Goal: Find specific page/section: Find specific page/section

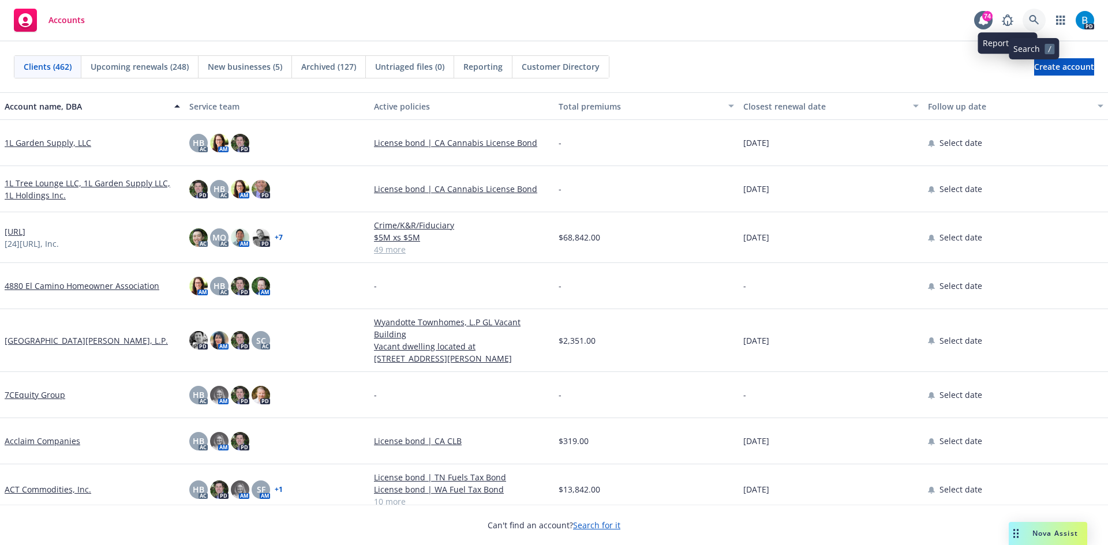
click at [1031, 13] on link at bounding box center [1034, 20] width 23 height 23
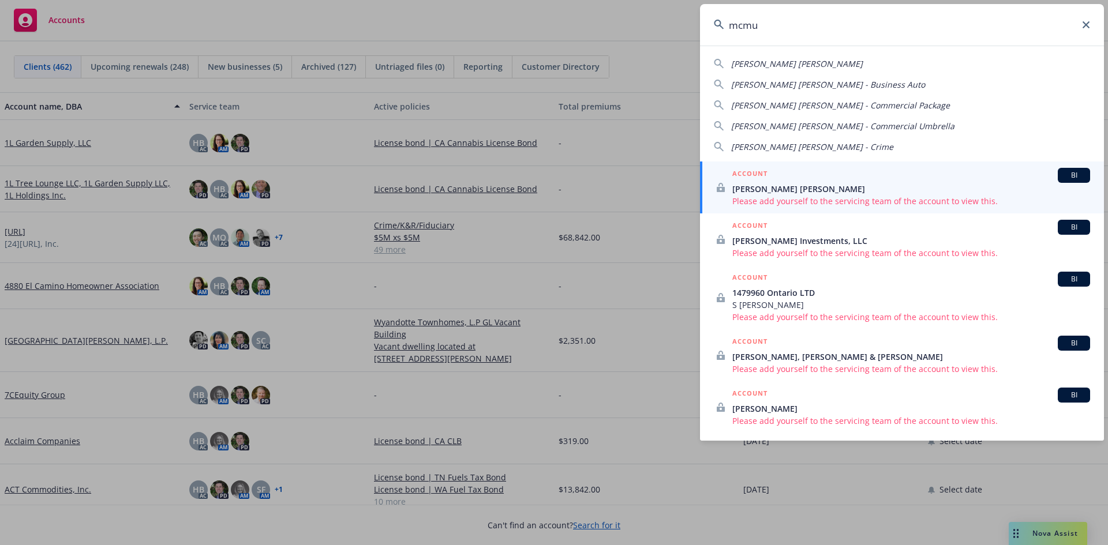
click at [785, 62] on span "[PERSON_NAME] [PERSON_NAME]" at bounding box center [797, 63] width 132 height 11
type input "[PERSON_NAME] [PERSON_NAME]"
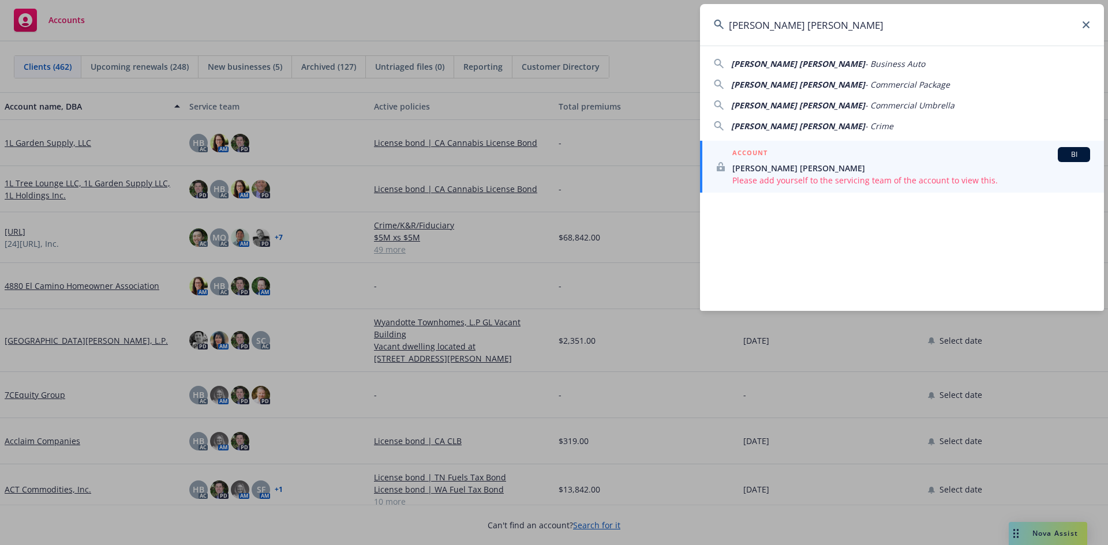
click at [779, 163] on span "[PERSON_NAME] [PERSON_NAME]" at bounding box center [911, 168] width 358 height 12
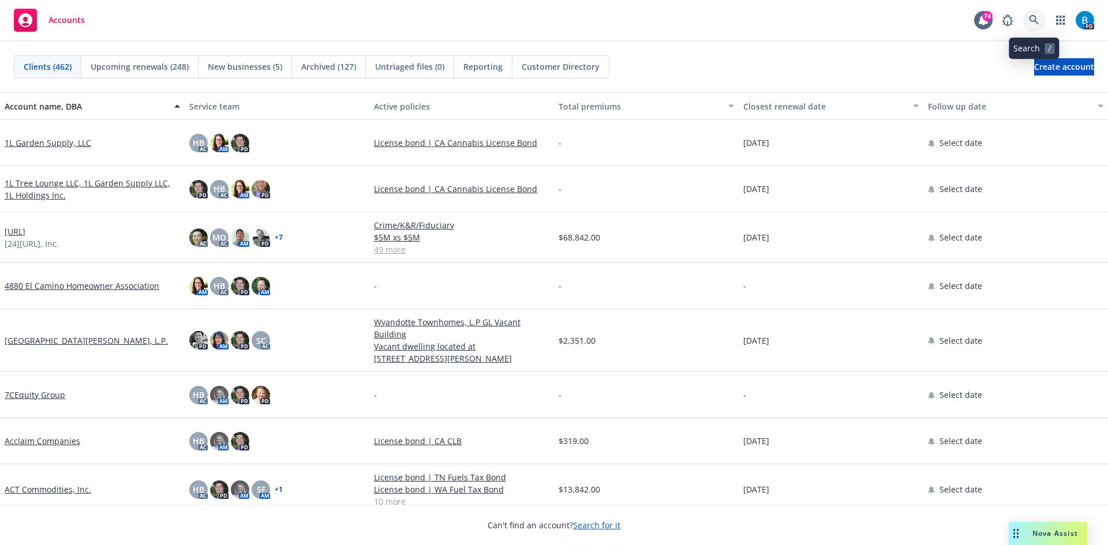
click at [1036, 18] on icon at bounding box center [1034, 20] width 10 height 10
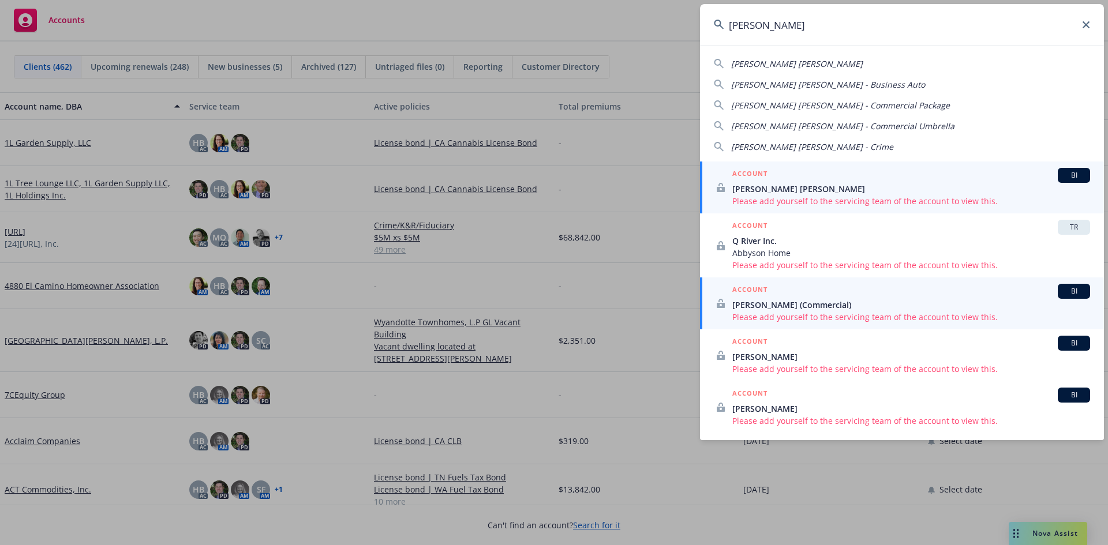
type input "mcmurray"
click at [1072, 173] on span "BI" at bounding box center [1074, 175] width 23 height 10
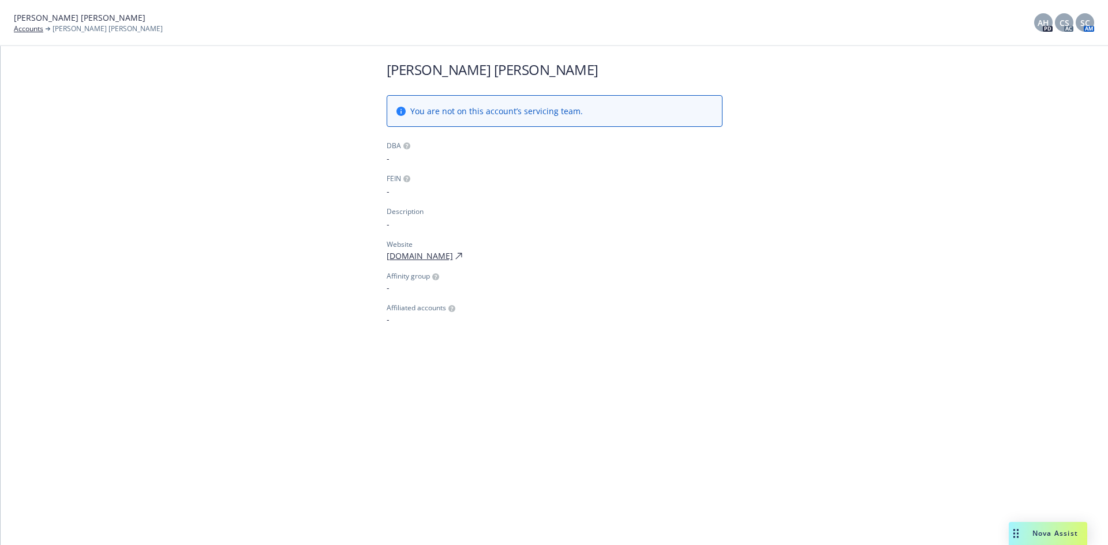
click at [401, 110] on icon at bounding box center [401, 111] width 9 height 9
click at [403, 109] on icon at bounding box center [401, 111] width 9 height 9
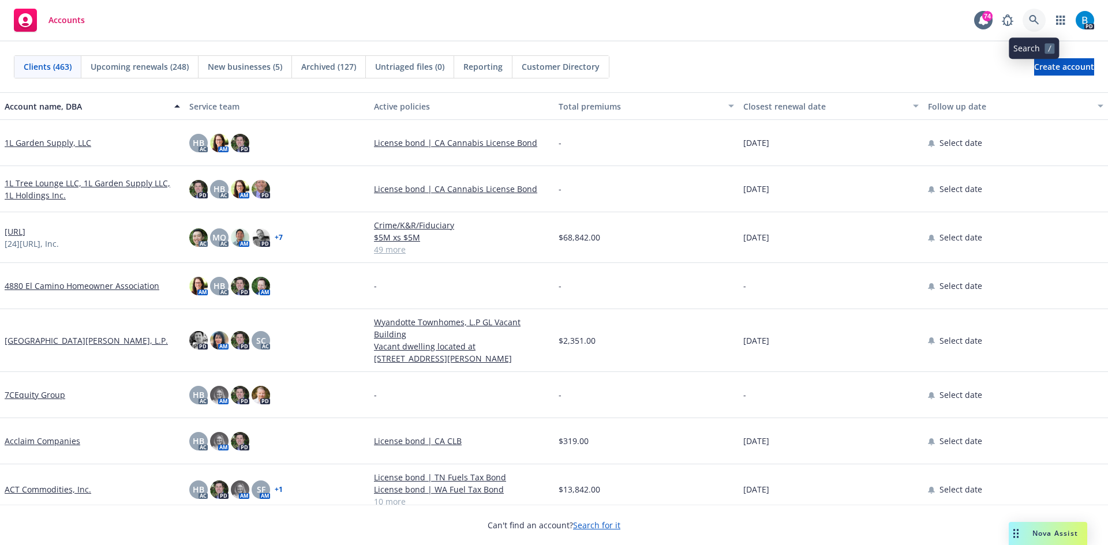
click at [1034, 21] on icon at bounding box center [1034, 20] width 10 height 10
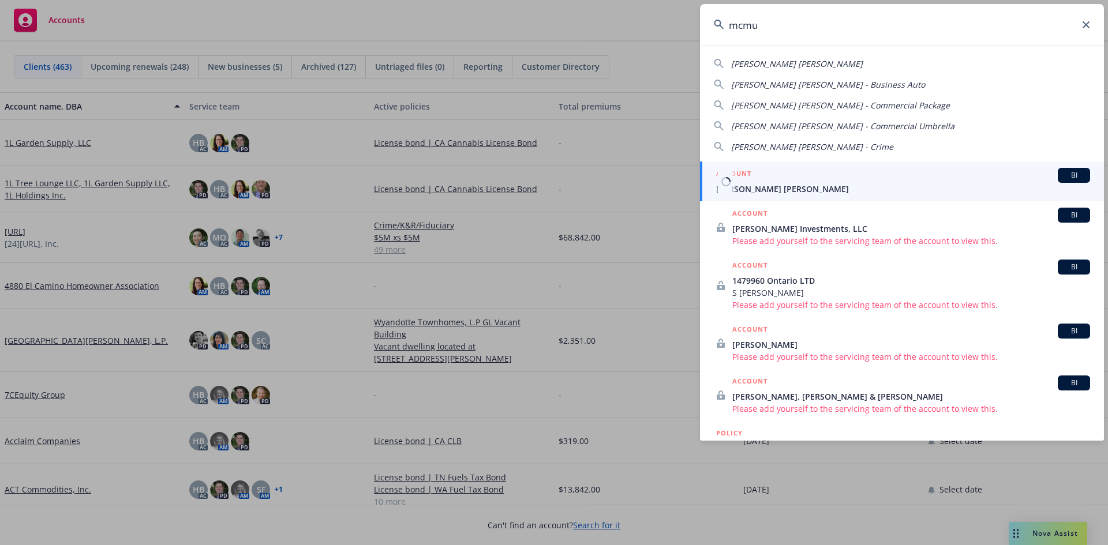
type input "mcmu"
click at [759, 187] on span "[PERSON_NAME] [PERSON_NAME]" at bounding box center [903, 189] width 374 height 12
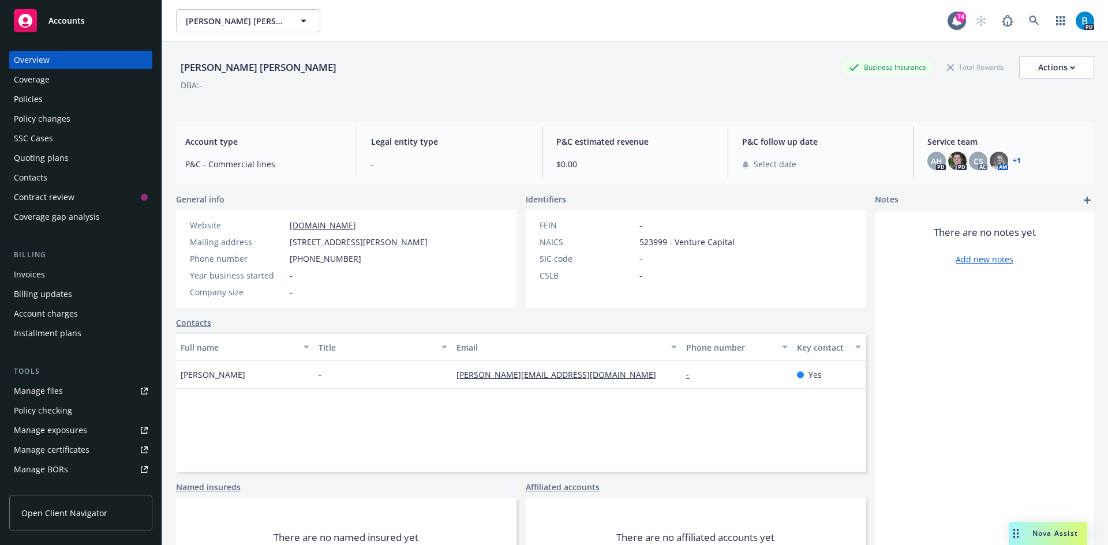
click at [1013, 159] on link "+ 1" at bounding box center [1017, 161] width 8 height 7
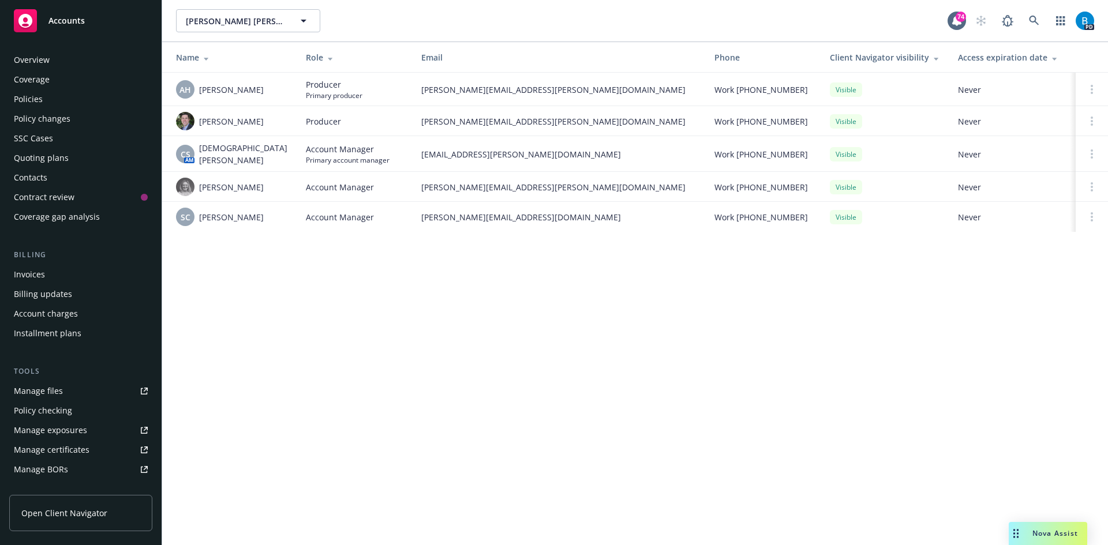
click at [36, 100] on div "Policies" at bounding box center [28, 99] width 29 height 18
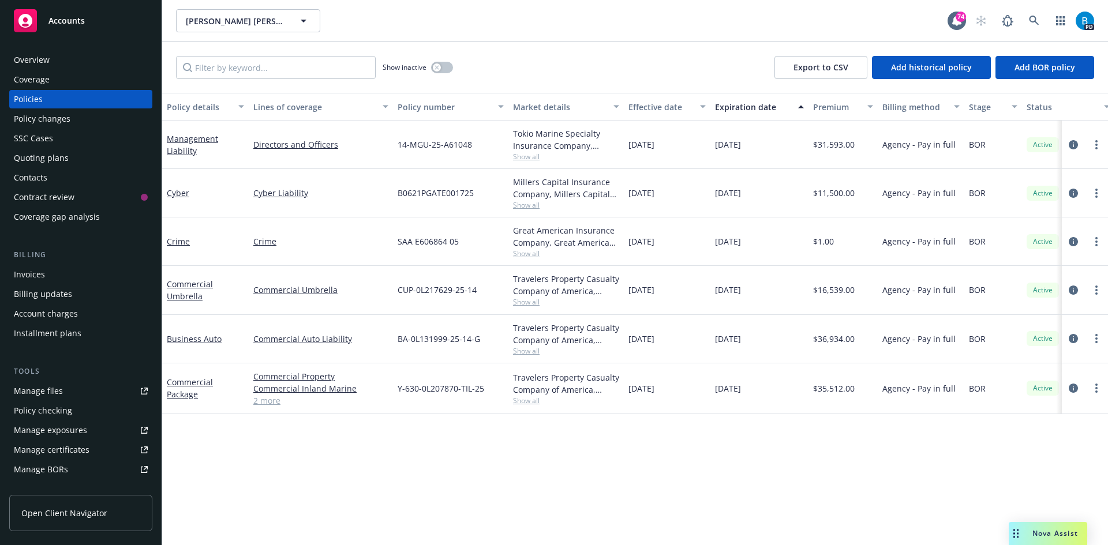
click at [269, 400] on link "2 more" at bounding box center [320, 401] width 135 height 12
